Goal: Task Accomplishment & Management: Complete application form

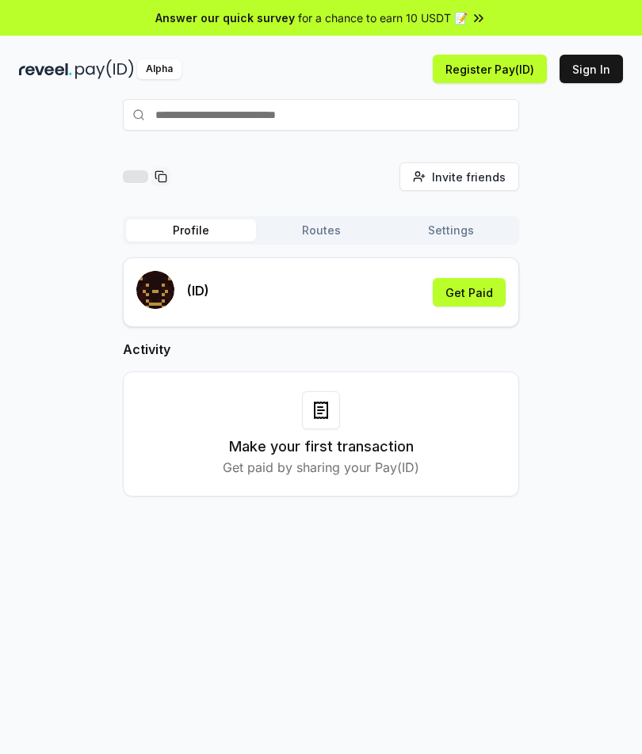
click at [172, 118] on input "text" at bounding box center [321, 115] width 396 height 32
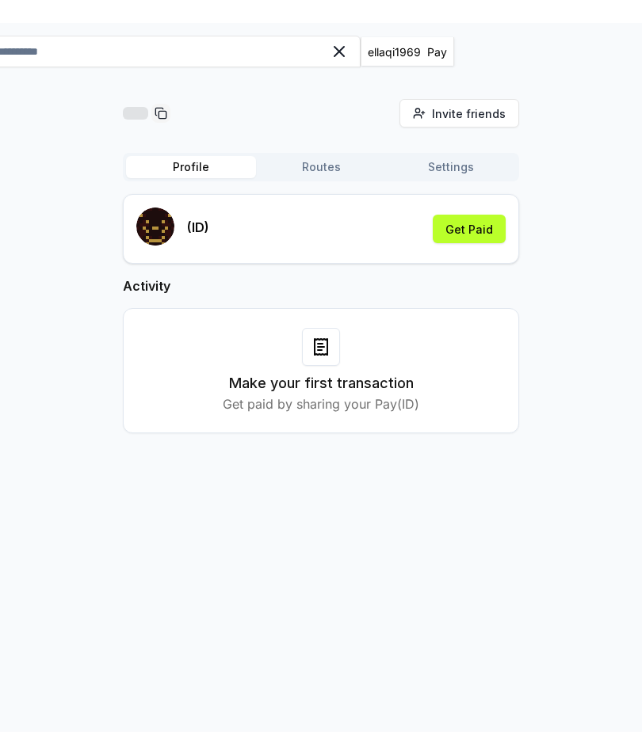
scroll to position [86, 0]
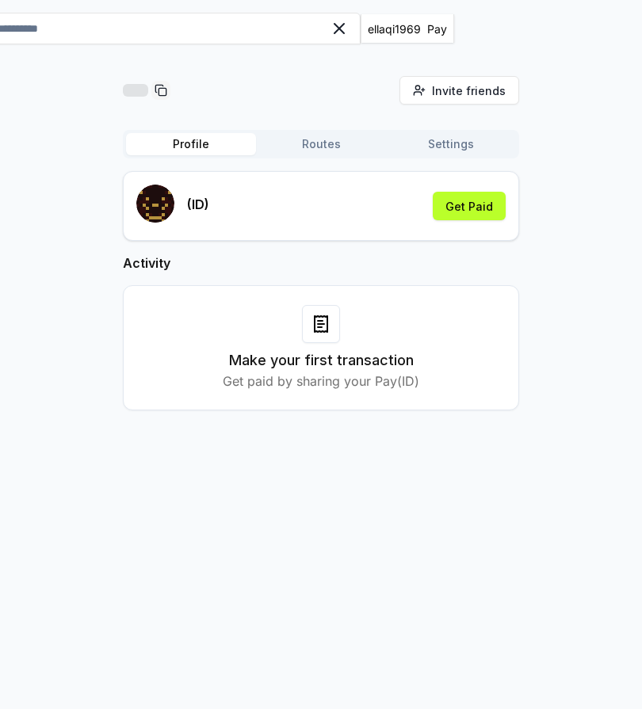
type input "**********"
click at [323, 333] on icon at bounding box center [320, 324] width 19 height 19
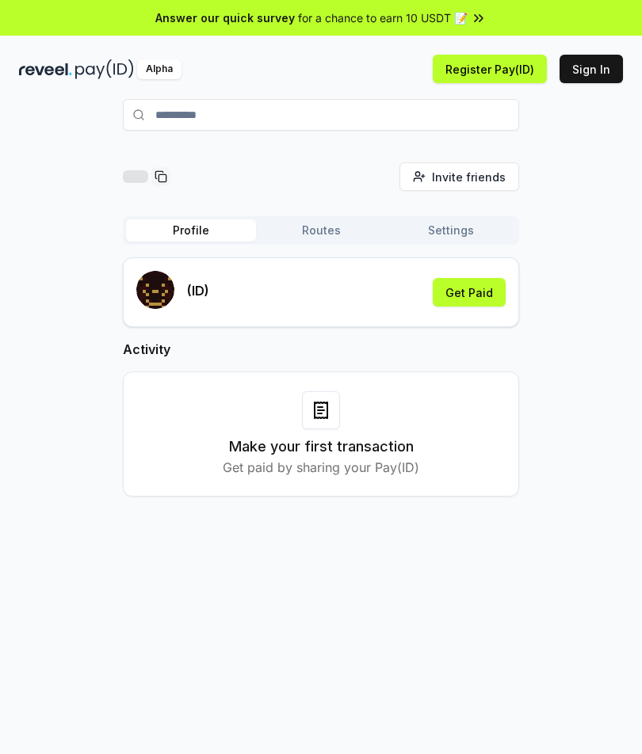
scroll to position [17, 0]
click at [177, 21] on span "Answer our quick survey" at bounding box center [224, 18] width 139 height 17
click at [125, 173] on div at bounding box center [135, 176] width 25 height 13
click at [589, 66] on button "Sign In" at bounding box center [590, 69] width 63 height 29
